Goal: Task Accomplishment & Management: Manage account settings

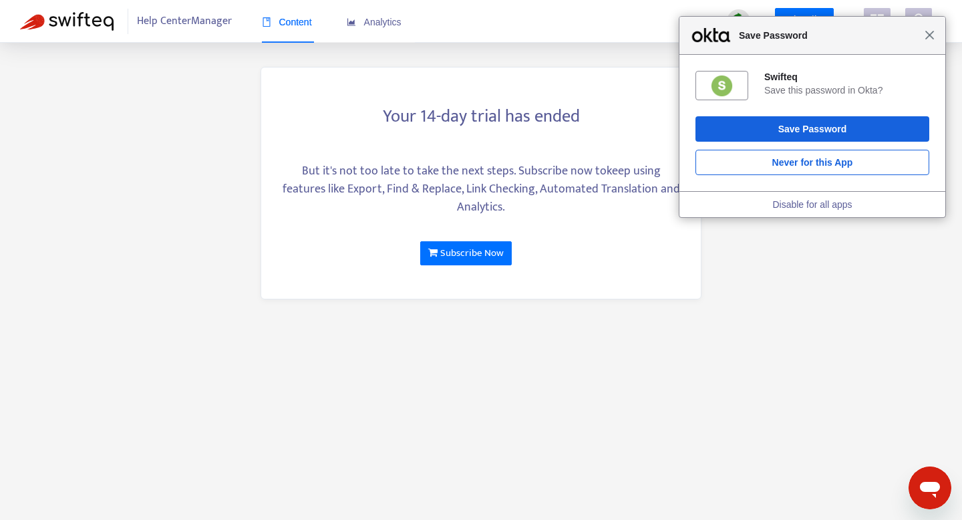
click at [933, 33] on span "Close" at bounding box center [930, 35] width 10 height 10
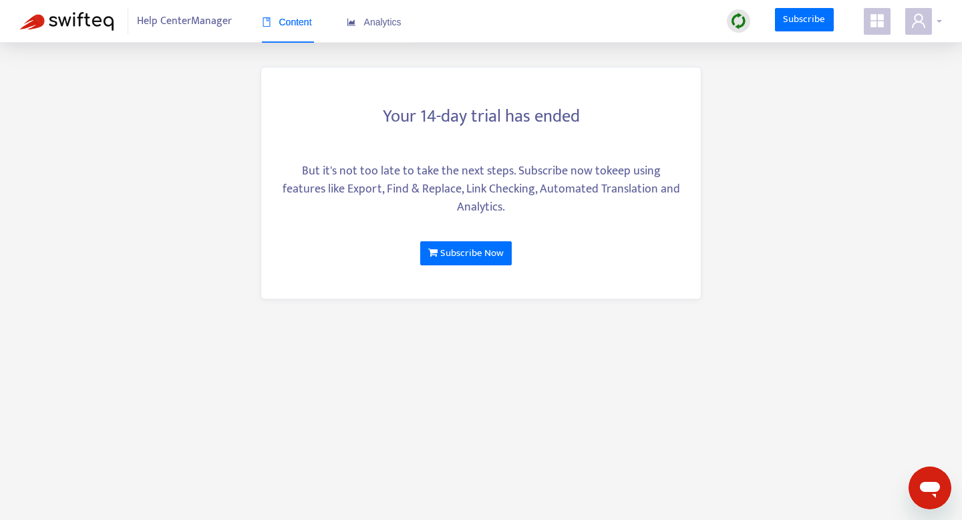
click at [934, 19] on div at bounding box center [924, 21] width 37 height 27
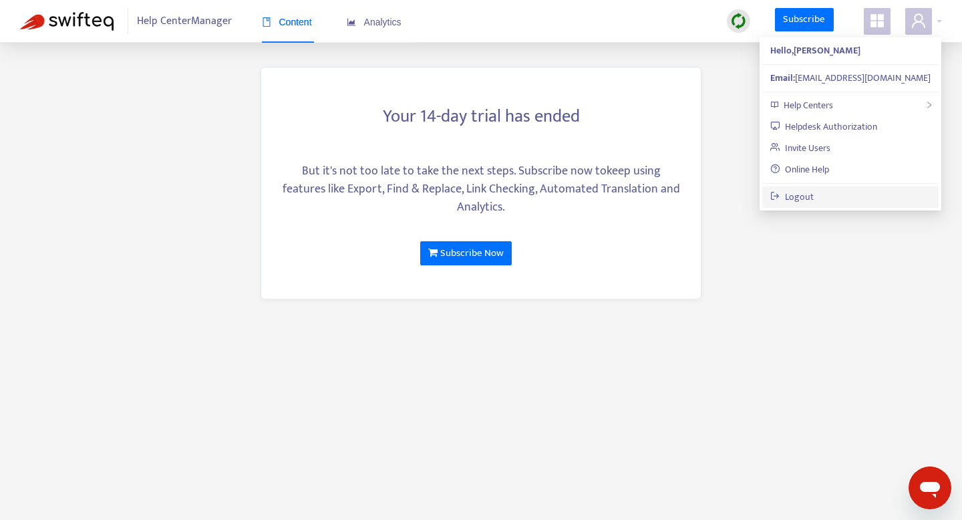
click at [814, 196] on link "Logout" at bounding box center [792, 196] width 43 height 15
